Goal: Navigation & Orientation: Understand site structure

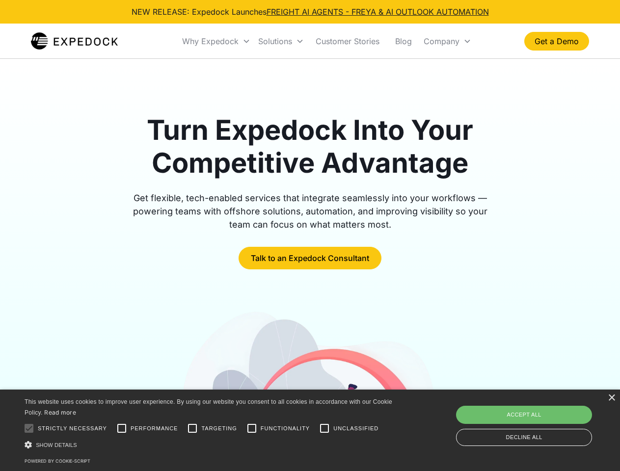
click at [216, 41] on div "Why Expedock" at bounding box center [210, 41] width 56 height 10
click at [281, 41] on div "Solutions" at bounding box center [275, 41] width 34 height 10
click at [447, 41] on div "Company" at bounding box center [441, 41] width 36 height 10
click at [29, 428] on div at bounding box center [29, 428] width 20 height 20
click at [122, 428] on input "Performance" at bounding box center [122, 428] width 20 height 20
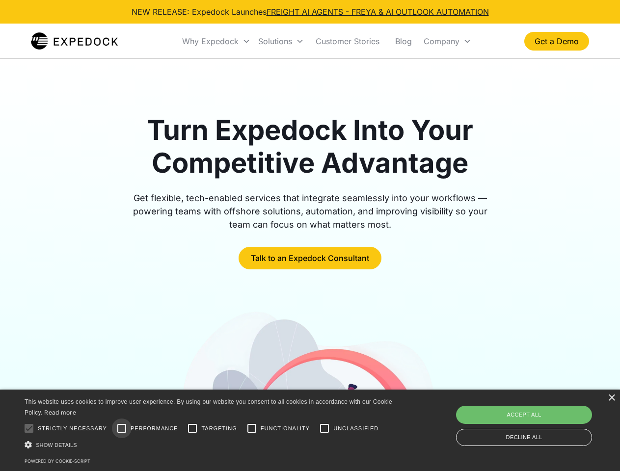
checkbox input "true"
click at [192, 428] on input "Targeting" at bounding box center [192, 428] width 20 height 20
checkbox input "true"
click at [252, 428] on input "Functionality" at bounding box center [252, 428] width 20 height 20
checkbox input "true"
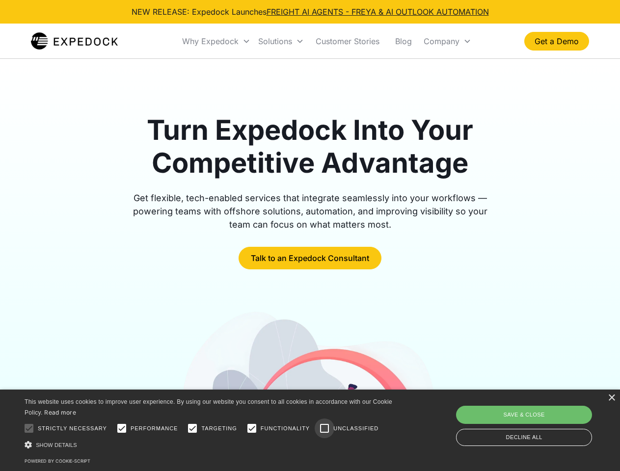
click at [324, 428] on input "Unclassified" at bounding box center [324, 428] width 20 height 20
checkbox input "true"
click at [210, 444] on div "Show details Hide details" at bounding box center [210, 445] width 371 height 10
